Goal: Find specific page/section: Find specific page/section

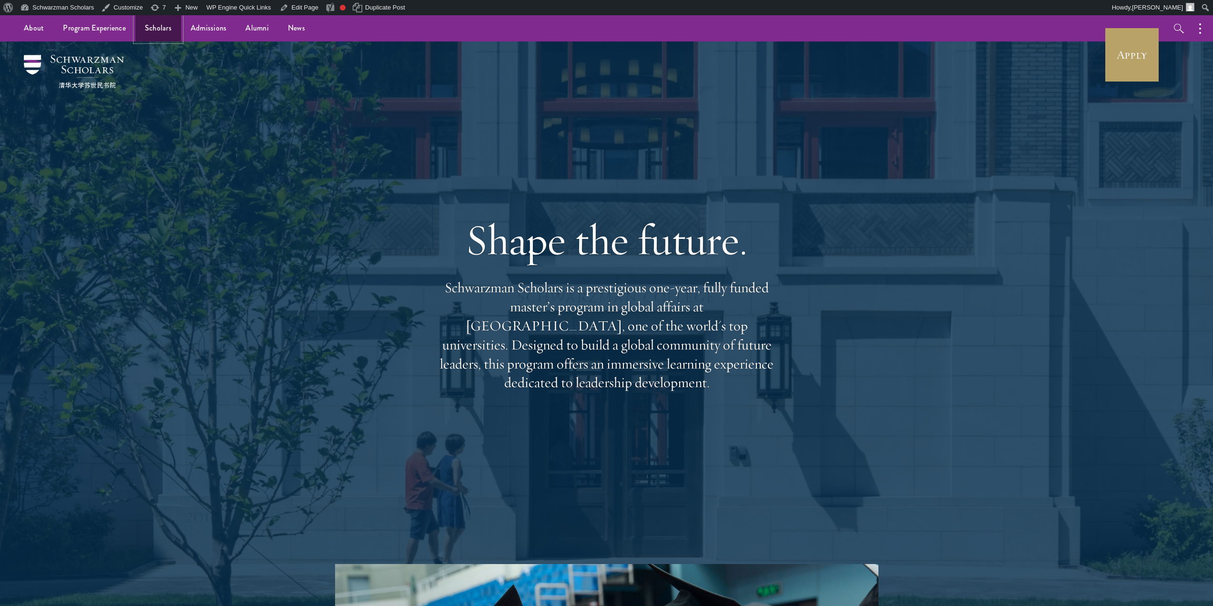
click at [150, 27] on link "Scholars" at bounding box center [158, 28] width 46 height 26
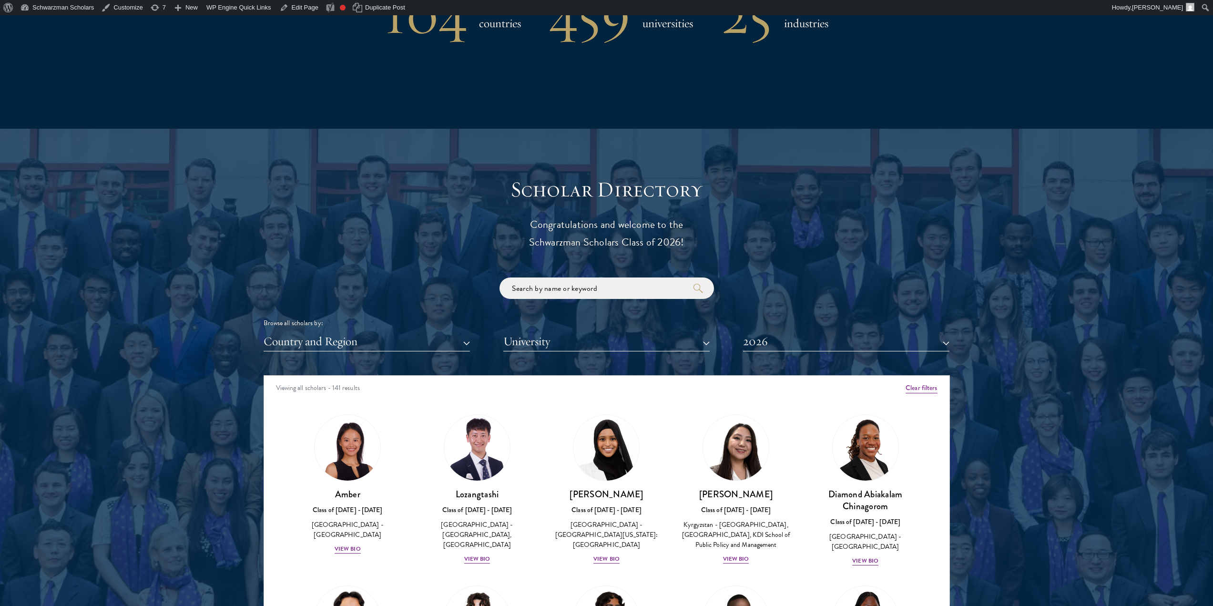
scroll to position [1049, 0]
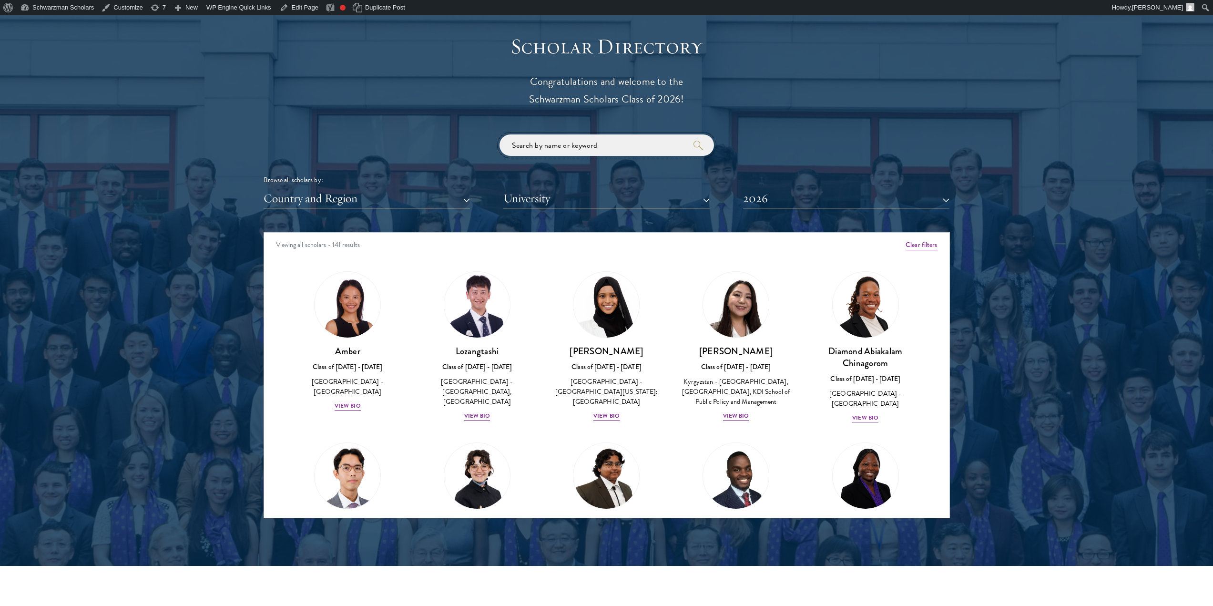
click at [531, 147] on input "search" at bounding box center [606, 144] width 214 height 21
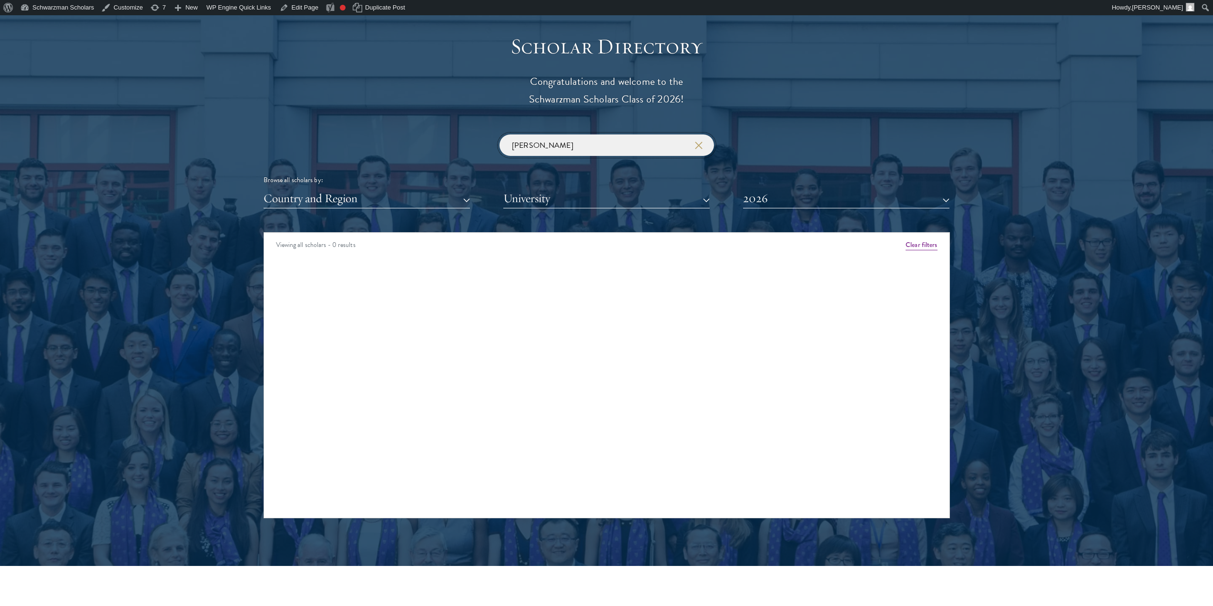
click at [539, 146] on input "Joao" at bounding box center [606, 144] width 214 height 21
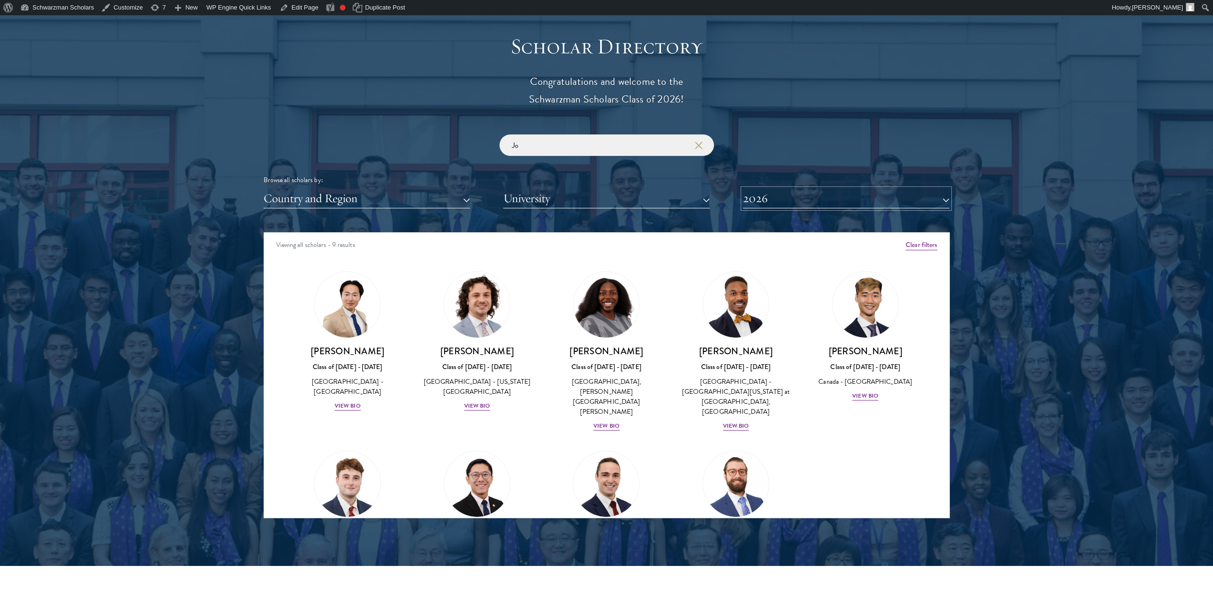
click at [833, 192] on button "2026" at bounding box center [846, 199] width 206 height 20
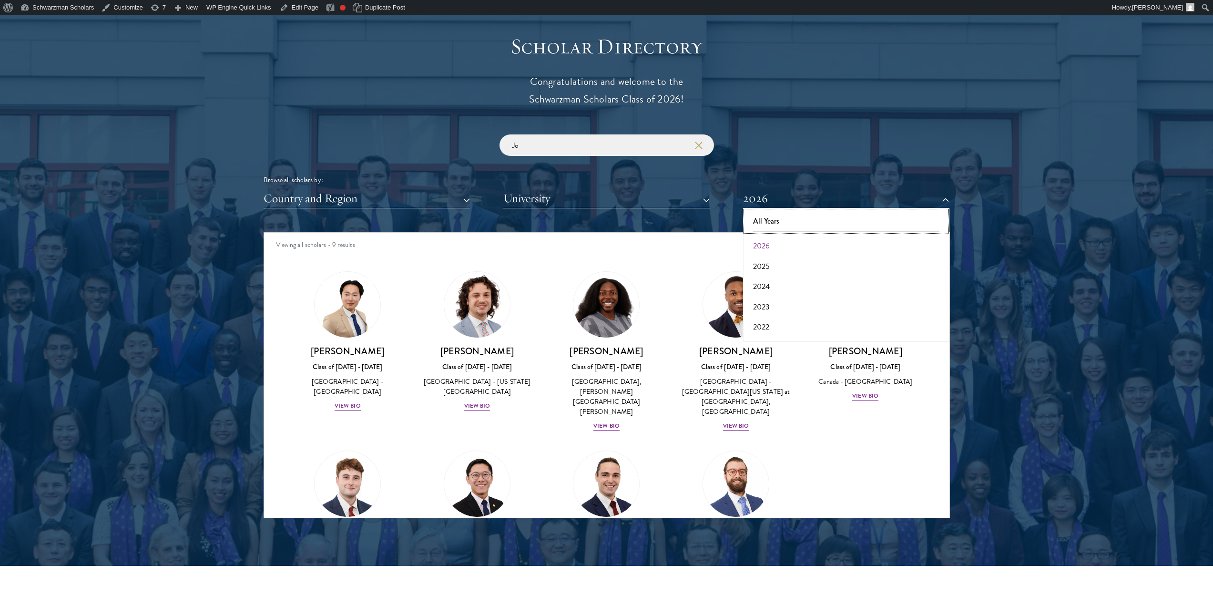
click at [817, 212] on button "All Years" at bounding box center [846, 221] width 201 height 20
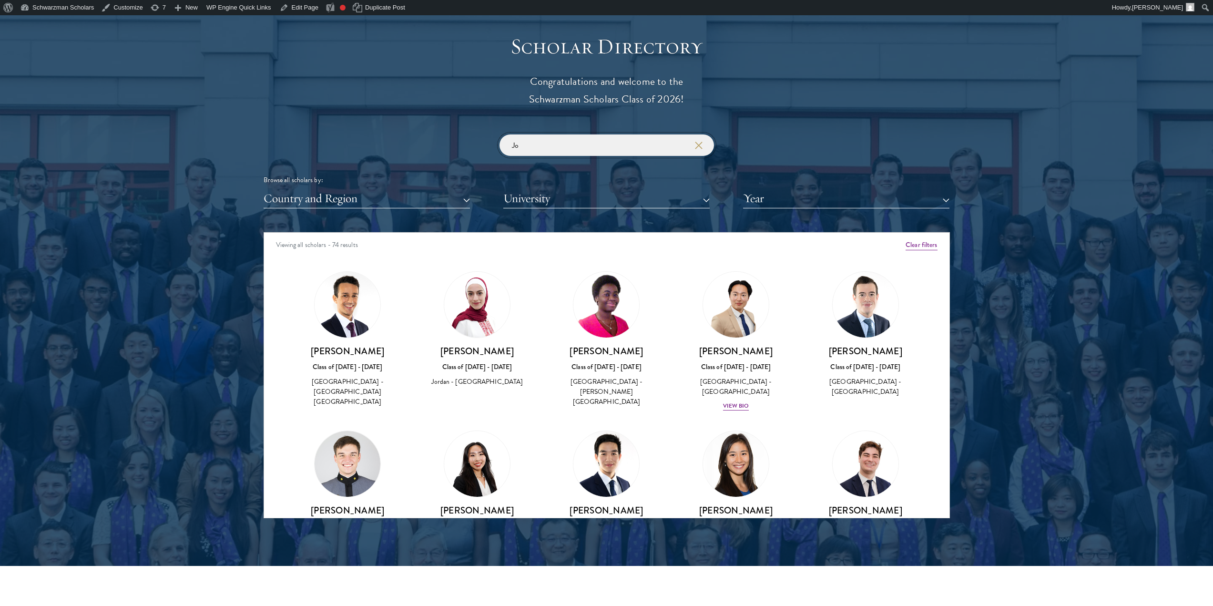
click at [596, 142] on input "Jo" at bounding box center [606, 144] width 214 height 21
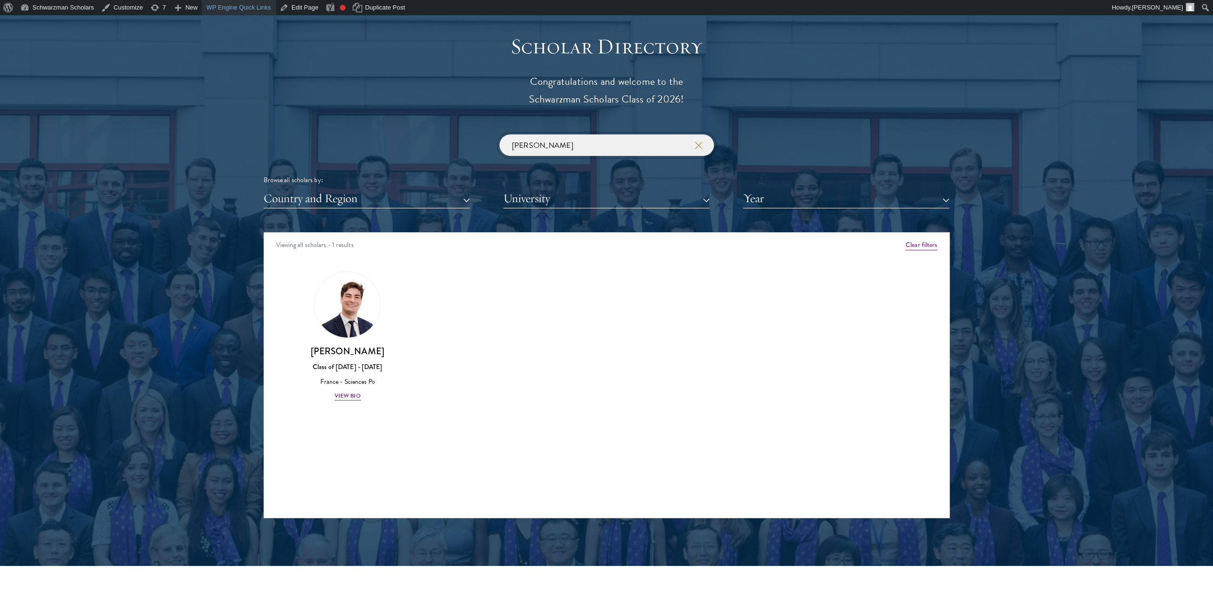
type input "Joa"
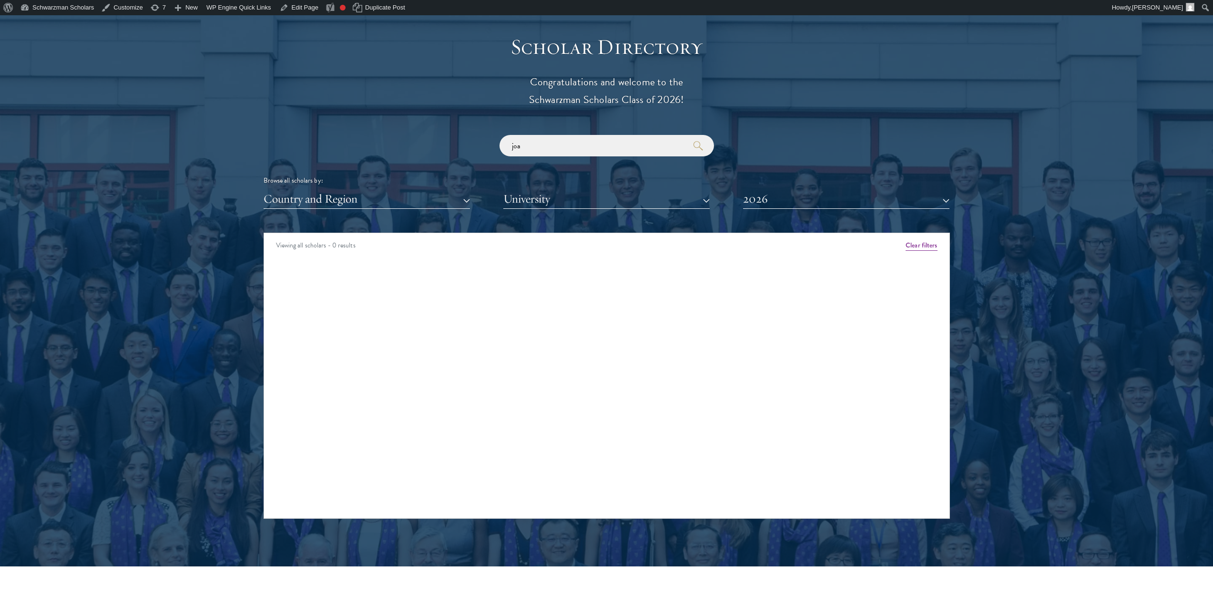
scroll to position [1049, 0]
click at [556, 145] on input "joa" at bounding box center [606, 144] width 214 height 21
click at [778, 198] on button "2026" at bounding box center [846, 199] width 206 height 20
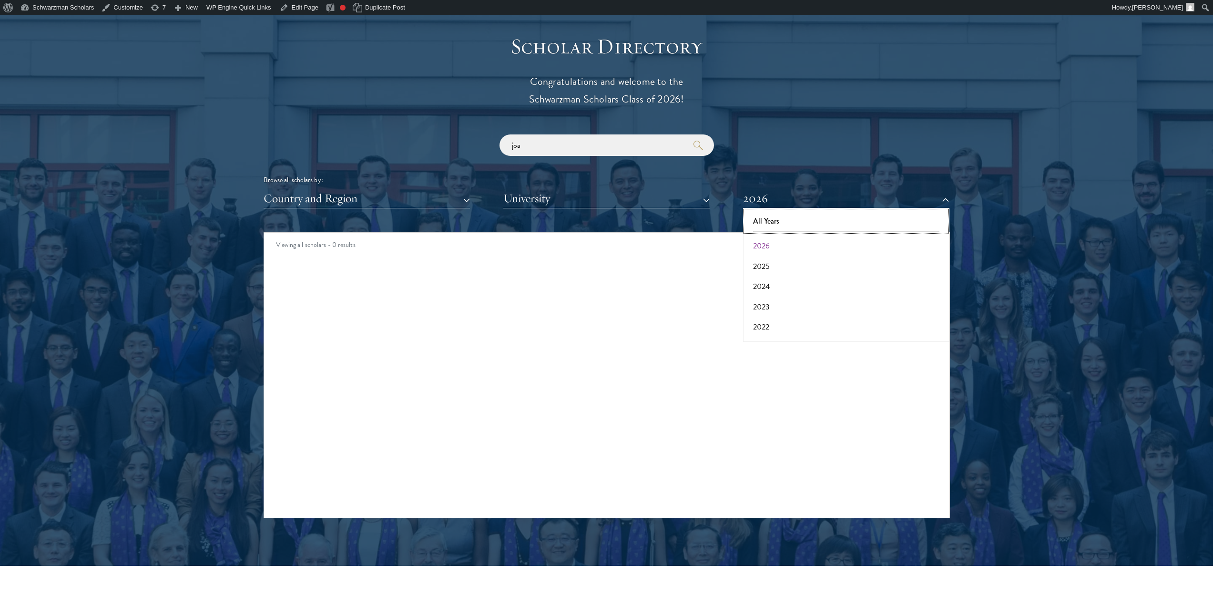
click at [777, 216] on button "All Years" at bounding box center [846, 221] width 201 height 20
